Goal: Navigation & Orientation: Go to known website

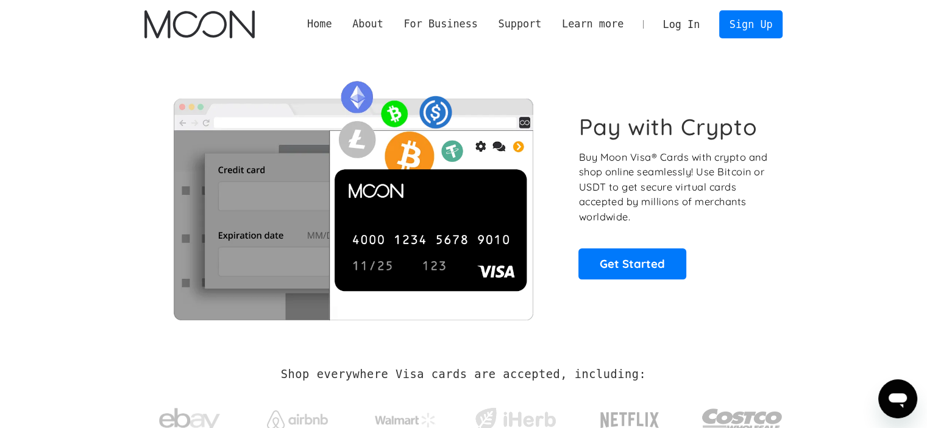
click at [682, 19] on link "Log In" at bounding box center [681, 24] width 57 height 27
